Goal: Task Accomplishment & Management: Use online tool/utility

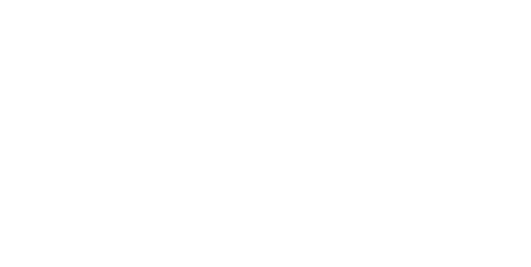
click at [262, 129] on button "Clock Off" at bounding box center [240, 131] width 46 height 13
click at [342, 234] on icon "button" at bounding box center [340, 234] width 4 height 5
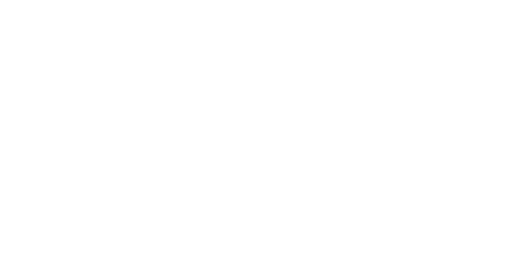
click at [262, 132] on button "Clock On" at bounding box center [240, 131] width 46 height 13
click at [349, 233] on icon "button" at bounding box center [347, 234] width 4 height 4
click at [262, 132] on button "Clock Off" at bounding box center [240, 131] width 46 height 13
click at [531, 45] on div "Order details Collaborate Checklists 0/0 Tracking Linked Orders Timeline Order …" at bounding box center [265, 133] width 531 height 267
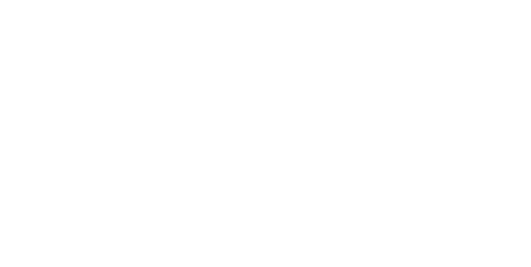
scroll to position [0, 0]
click at [444, 46] on button "Close" at bounding box center [429, 45] width 30 height 13
click at [77, 115] on div "Tracking" at bounding box center [65, 113] width 23 height 7
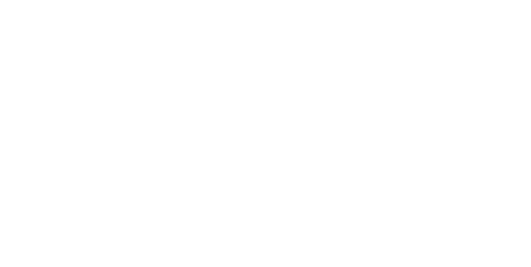
click at [342, 235] on icon "button" at bounding box center [340, 234] width 4 height 5
click at [335, 91] on div "Team Member" at bounding box center [265, 92] width 139 height 6
click at [262, 133] on button "Clock On" at bounding box center [240, 131] width 46 height 13
